Goal: Transaction & Acquisition: Obtain resource

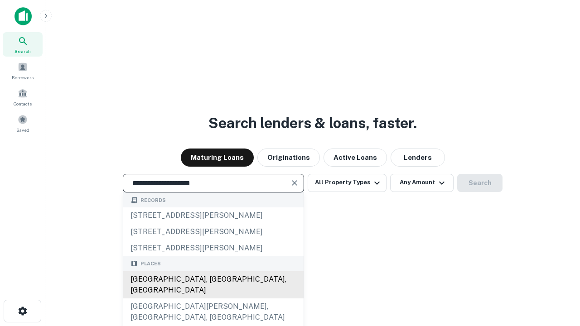
click at [213, 299] on div "[GEOGRAPHIC_DATA], [GEOGRAPHIC_DATA], [GEOGRAPHIC_DATA]" at bounding box center [213, 285] width 180 height 27
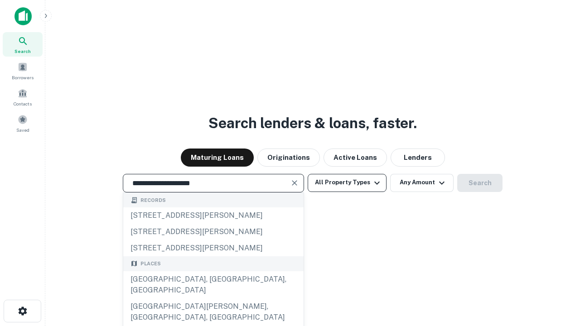
type input "**********"
click at [347, 183] on button "All Property Types" at bounding box center [347, 183] width 79 height 18
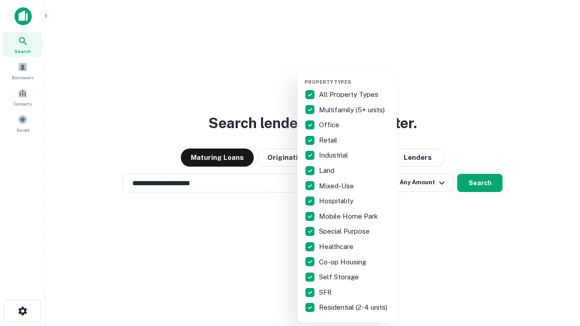
click at [355, 76] on button "button" at bounding box center [355, 76] width 100 height 0
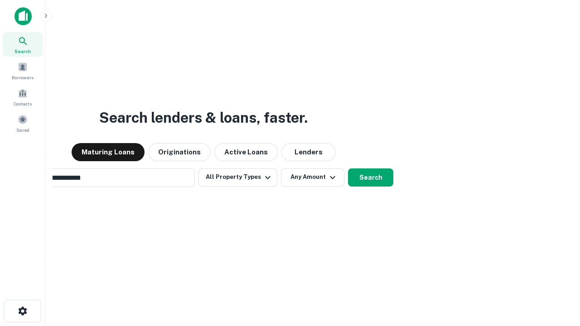
scroll to position [14, 0]
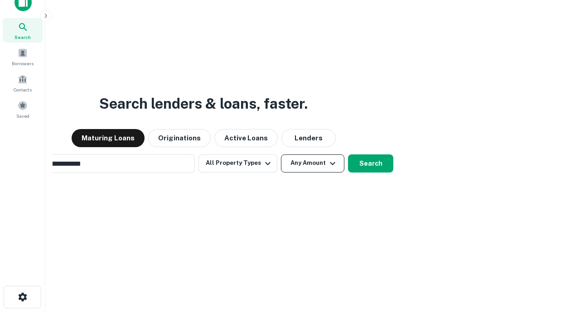
click at [281, 155] on button "Any Amount" at bounding box center [312, 164] width 63 height 18
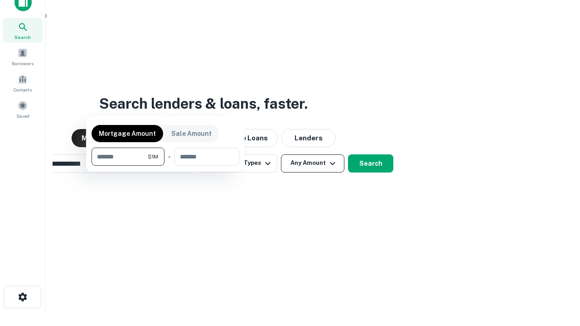
scroll to position [15, 0]
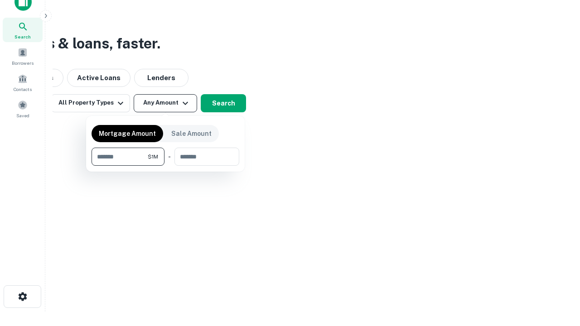
type input "*******"
click at [166, 166] on button "button" at bounding box center [166, 166] width 148 height 0
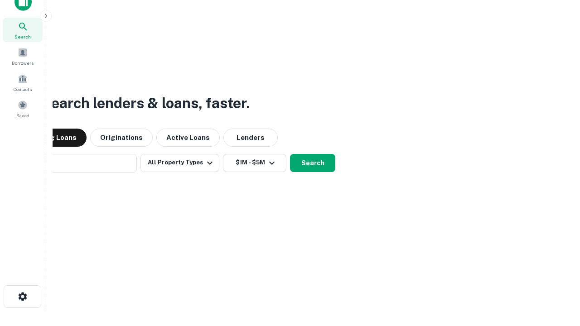
scroll to position [14, 0]
click at [290, 155] on button "Search" at bounding box center [312, 164] width 45 height 18
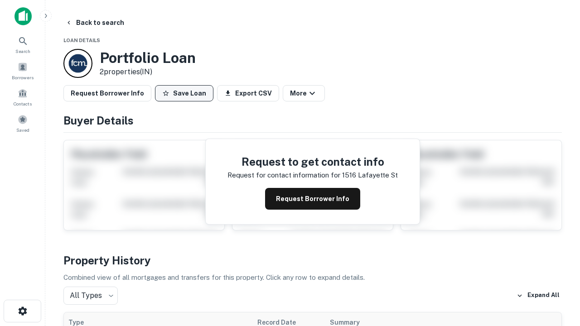
click at [184, 93] on button "Save Loan" at bounding box center [184, 93] width 58 height 16
click at [186, 93] on button "Save Loan" at bounding box center [184, 93] width 58 height 16
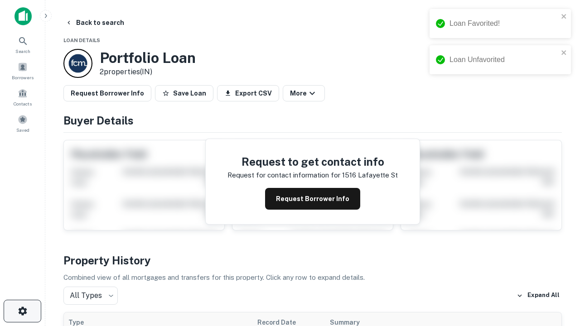
click at [22, 312] on icon "button" at bounding box center [22, 311] width 11 height 11
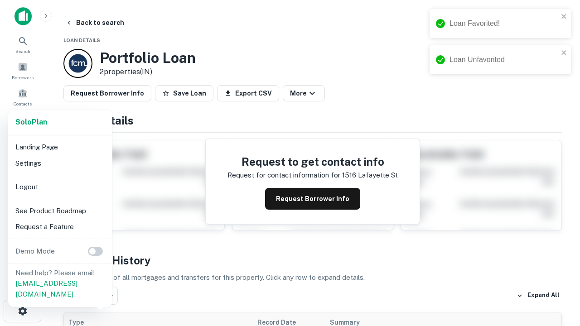
click at [60, 187] on li "Logout" at bounding box center [60, 187] width 97 height 16
